Goal: Task Accomplishment & Management: Complete application form

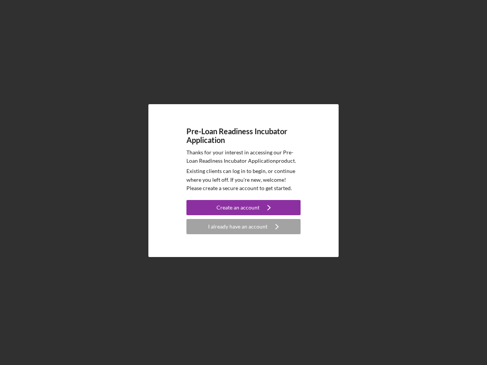
click at [243, 183] on p "Existing clients can log in to begin, or continue where you left off. If you're…" at bounding box center [243, 179] width 114 height 25
click at [243, 208] on div "Create an account" at bounding box center [237, 207] width 43 height 15
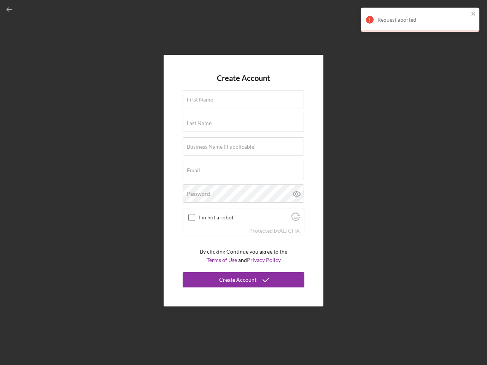
click at [243, 227] on div "Protected by [PERSON_NAME]" at bounding box center [243, 231] width 121 height 8
